Goal: Task Accomplishment & Management: Manage account settings

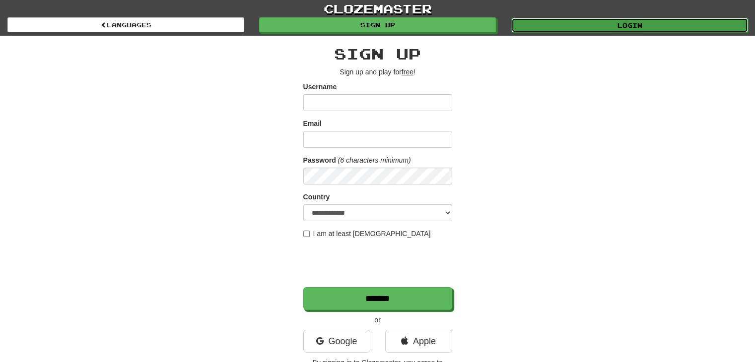
click at [678, 22] on link "Login" at bounding box center [629, 25] width 237 height 15
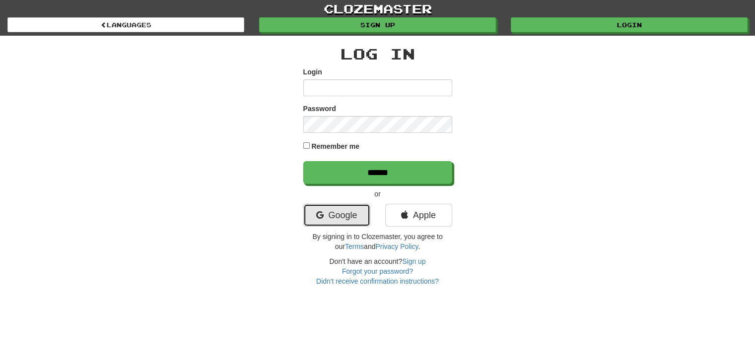
click at [346, 209] on link "Google" at bounding box center [336, 215] width 67 height 23
